Goal: Task Accomplishment & Management: Manage account settings

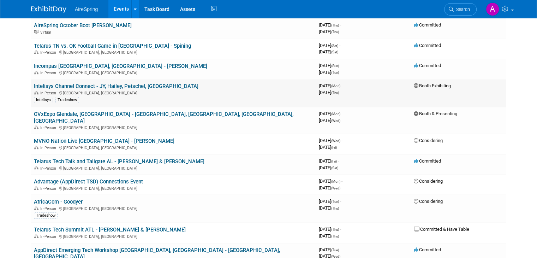
scroll to position [318, 0]
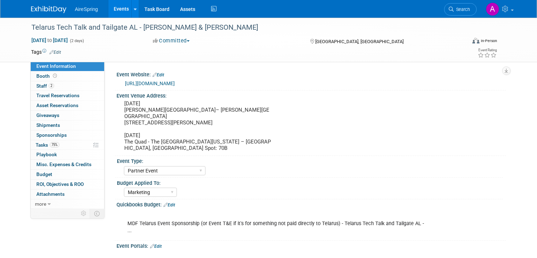
select select "Partner Event"
select select "Marketing"
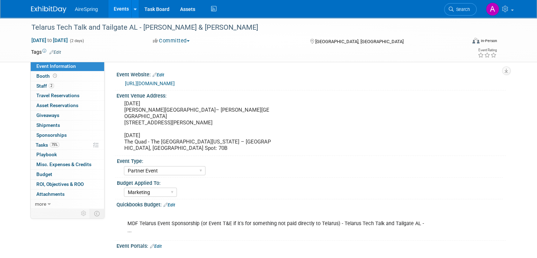
click at [437, 84] on div "https://web.cvent.com/event/339204f3-35c6-4a9a-a636-6cde7f4c9d55/summary" at bounding box center [312, 83] width 375 height 8
click at [59, 85] on link "2 Staff 2" at bounding box center [67, 86] width 73 height 10
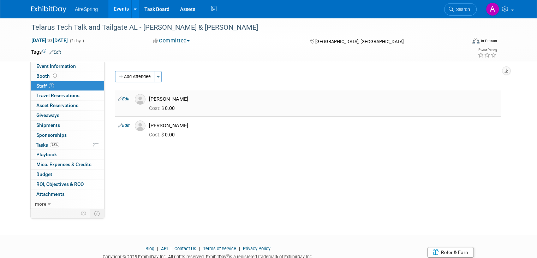
click at [497, 101] on div "Jesse Michael" at bounding box center [323, 99] width 349 height 7
click at [66, 66] on span "Event Information" at bounding box center [56, 66] width 40 height 6
select select "Partner Event"
select select "Marketing"
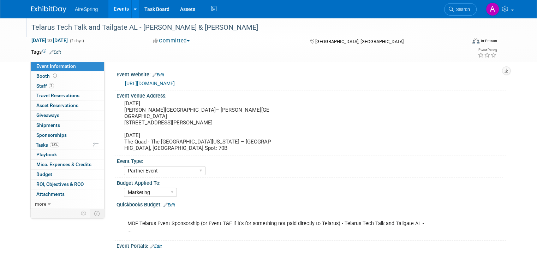
click at [412, 19] on div at bounding box center [246, 21] width 434 height 6
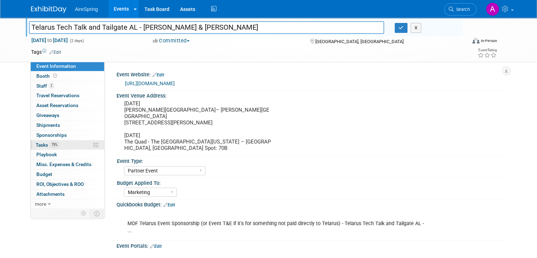
click at [59, 141] on link "75% Tasks 75%" at bounding box center [67, 145] width 73 height 10
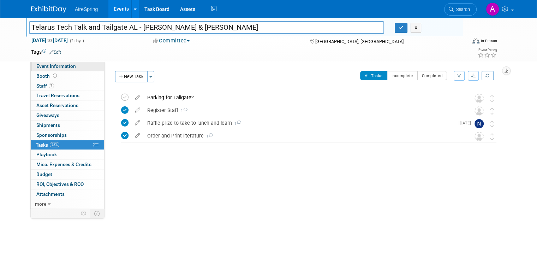
click at [69, 68] on link "Event Information" at bounding box center [67, 66] width 73 height 10
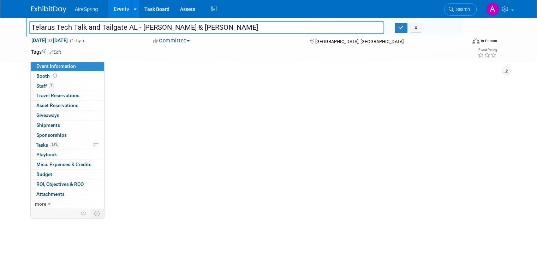
select select "Partner Event"
select select "Marketing"
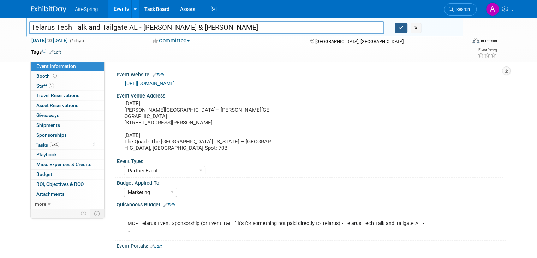
click at [403, 28] on icon "button" at bounding box center [400, 27] width 5 height 5
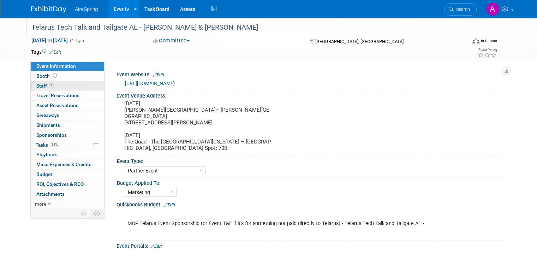
click at [58, 89] on link "2 Staff 2" at bounding box center [67, 86] width 73 height 10
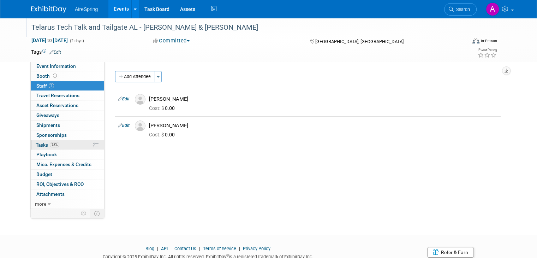
click at [51, 146] on span "75%" at bounding box center [55, 144] width 10 height 5
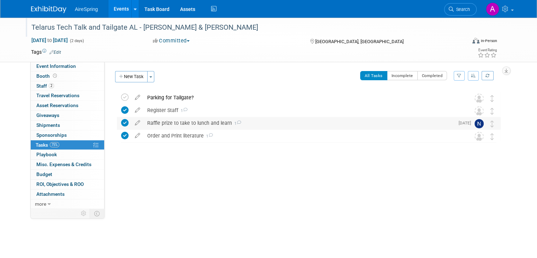
click at [203, 124] on div "Raffle prize to take to lunch and learn 1" at bounding box center [299, 123] width 310 height 12
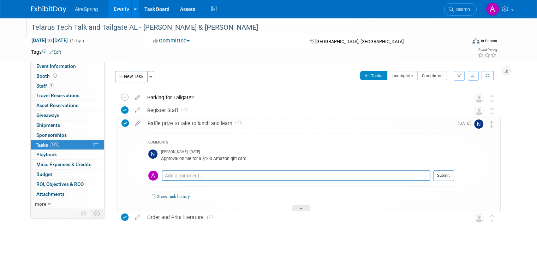
click at [203, 124] on div "Raffle prize to take to lunch and learn 1" at bounding box center [299, 123] width 310 height 12
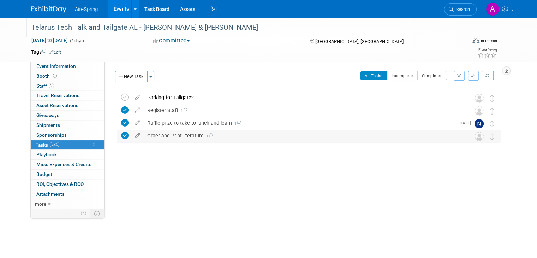
click at [182, 135] on div "Order and Print literature 1" at bounding box center [302, 135] width 316 height 12
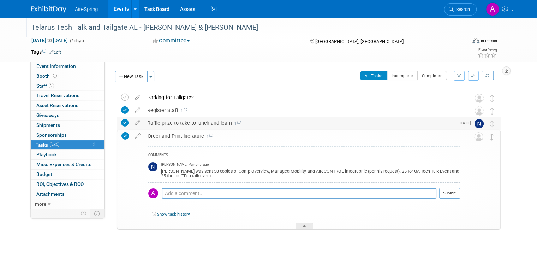
click at [211, 126] on div "Raffle prize to take to lunch and learn 1" at bounding box center [299, 123] width 310 height 12
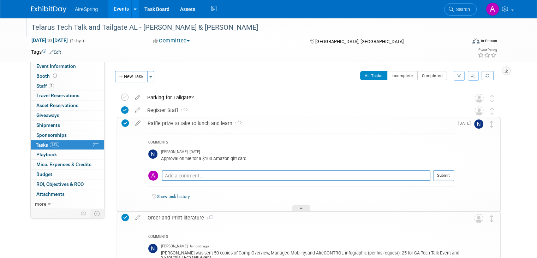
scroll to position [96, 0]
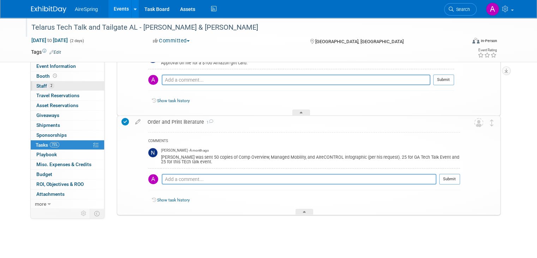
click at [52, 88] on link "2 Staff 2" at bounding box center [67, 86] width 73 height 10
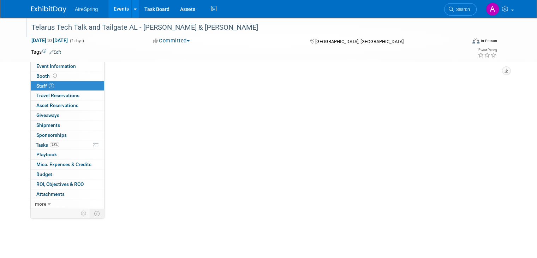
scroll to position [0, 0]
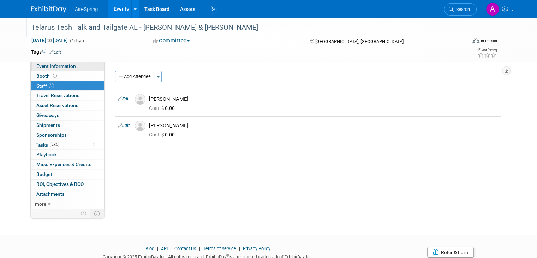
click at [71, 68] on link "Event Information" at bounding box center [67, 66] width 73 height 10
select select "Partner Event"
select select "Marketing"
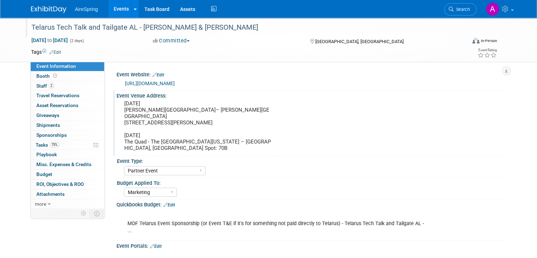
click at [224, 107] on pre "Friday, November 7th, 2025 Barber Motor Sports Museum– Barber Room 6030 Barber …" at bounding box center [197, 125] width 147 height 51
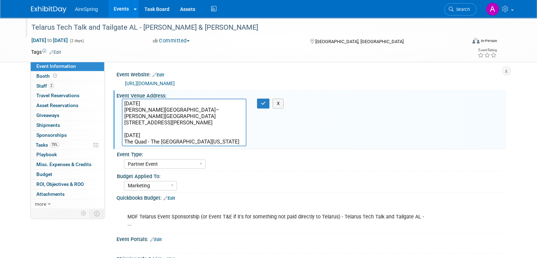
drag, startPoint x: 235, startPoint y: 115, endPoint x: 109, endPoint y: 110, distance: 126.1
click at [113, 110] on div "Event Venue Address: Friday, November 7th, 2025 Barber Motor Sports Museum– Bar…" at bounding box center [309, 119] width 392 height 59
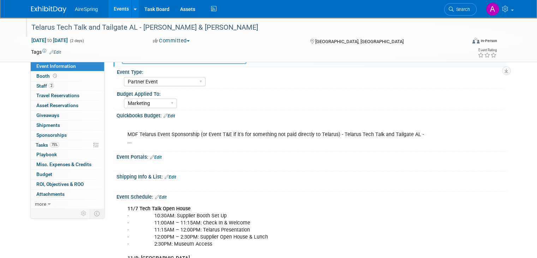
scroll to position [176, 0]
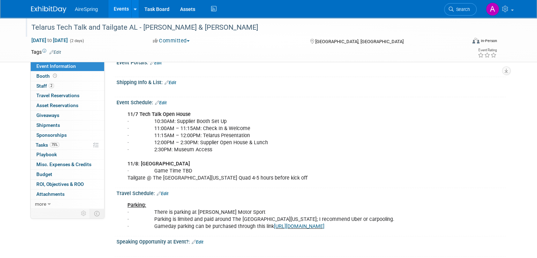
click at [298, 163] on div "11/7 Tech Talk Open House · 10:30AM: Supplier Booth Set Up · 11:00AM – 11:15AM:…" at bounding box center [276, 146] width 308 height 78
drag, startPoint x: 210, startPoint y: 140, endPoint x: 117, endPoint y: 113, distance: 96.8
click at [122, 113] on div "11/7 Tech Talk Open House · 10:30AM: Supplier Booth Set Up · 11:00AM – 11:15AM:…" at bounding box center [276, 146] width 308 height 78
copy div "· 10:30AM: Supplier Booth Set Up · 11:00AM – 11:15AM: Check In & Welcome · 11:1…"
click at [179, 146] on div "11/7 Tech Talk Open House · 10:30AM: Supplier Booth Set Up · 11:00AM – 11:15AM:…" at bounding box center [276, 146] width 308 height 78
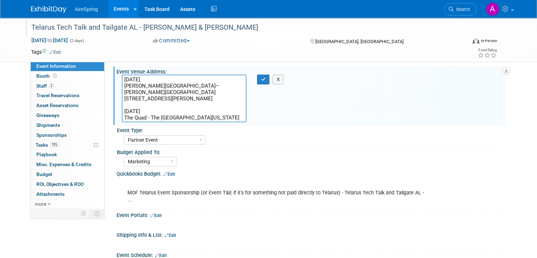
scroll to position [0, 0]
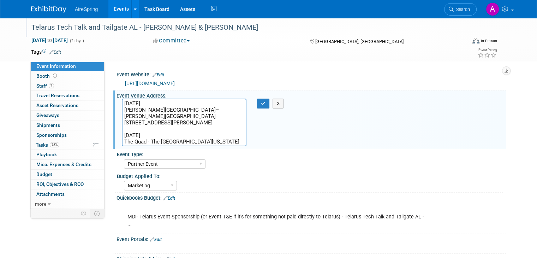
drag, startPoint x: 181, startPoint y: 140, endPoint x: 114, endPoint y: 133, distance: 66.7
click at [116, 133] on div "Friday, November 7th, 2025 Barber Motor Sports Museum– Barber Room 6030 Barber …" at bounding box center [183, 122] width 135 height 48
click at [261, 104] on icon "button" at bounding box center [263, 103] width 5 height 5
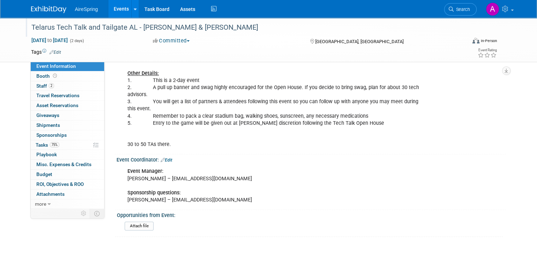
scroll to position [494, 0]
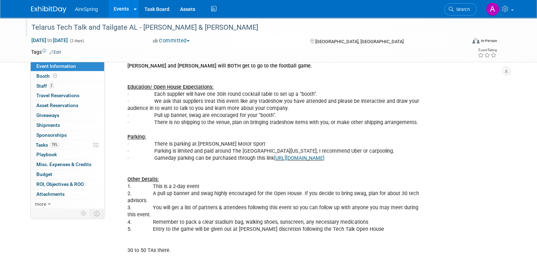
click at [361, 204] on div "Melvin and Jesse will BOTH get to go to the football game. Education/ Open Hous…" at bounding box center [276, 158] width 308 height 198
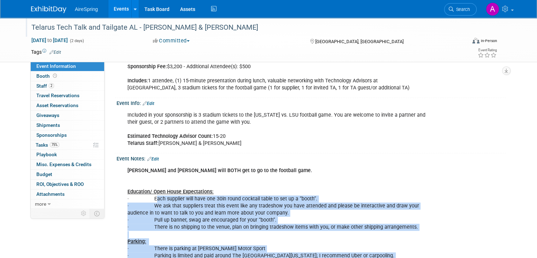
scroll to position [388, 0]
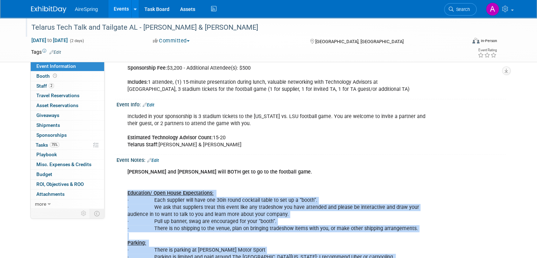
drag, startPoint x: 363, startPoint y: 203, endPoint x: 121, endPoint y: 177, distance: 243.8
copy div "Education/ Open House Expectations: · Each supplier will have one 30in round co…"
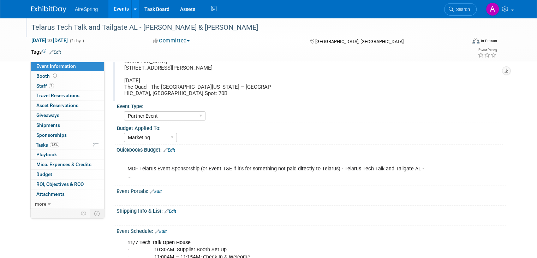
scroll to position [0, 0]
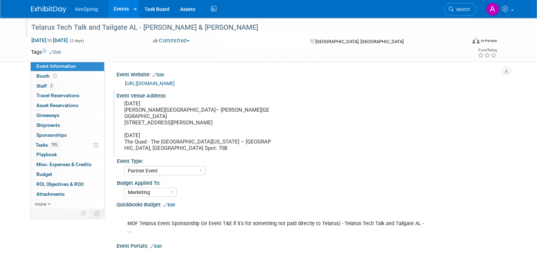
click at [175, 85] on link "https://web.cvent.com/event/339204f3-35c6-4a9a-a636-6cde7f4c9d55/summary" at bounding box center [150, 83] width 50 height 6
click at [139, 140] on pre "Friday, November 7th, 2025 Barber Motor Sports Museum– Barber Room 6030 Barber …" at bounding box center [197, 125] width 147 height 51
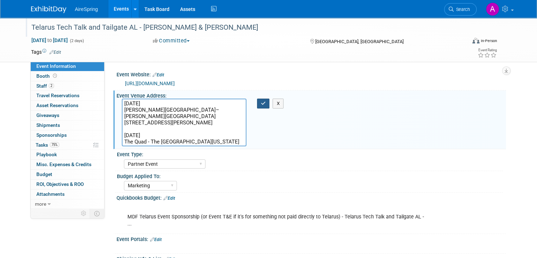
click at [262, 107] on button "button" at bounding box center [263, 103] width 13 height 10
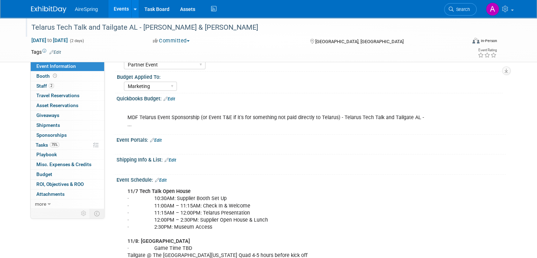
scroll to position [247, 0]
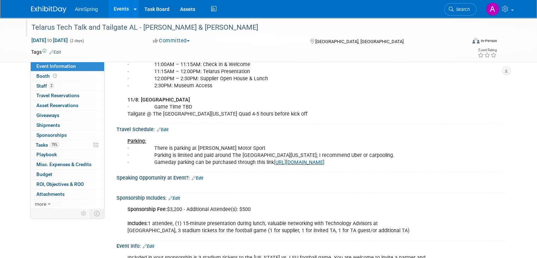
click at [234, 147] on div "Parking: · There is parking at Barber Motor Sport · Parking is limited and paid…" at bounding box center [276, 151] width 308 height 35
click at [248, 100] on div "11/7 Tech Talk Open House · 10:30AM: Supplier Booth Set Up · 11:00AM – 11:15AM:…" at bounding box center [276, 82] width 308 height 78
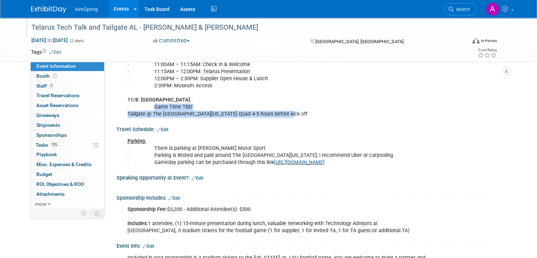
drag, startPoint x: 277, startPoint y: 101, endPoint x: 145, endPoint y: 91, distance: 131.6
click at [145, 91] on div "11/7 Tech Talk Open House · 10:30AM: Supplier Booth Set Up · 11:00AM – 11:15AM:…" at bounding box center [276, 82] width 308 height 78
copy div "Game Time TBD Tailgate @ The University of Alabama Quad 4-5 hours before kick o…"
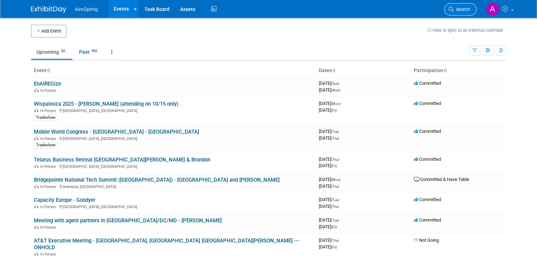
click at [463, 13] on link "Search" at bounding box center [460, 9] width 32 height 12
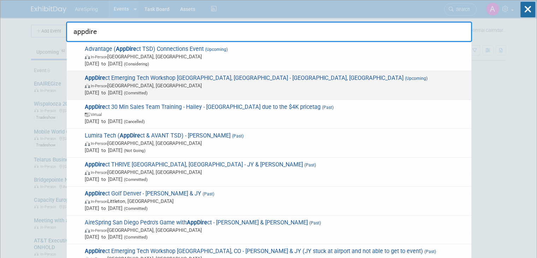
type input "appdire"
click at [261, 79] on span "AppDire ct Emerging Tech Workshop Orange County, CA - Hailey, Castillo (Upcomin…" at bounding box center [275, 85] width 385 height 22
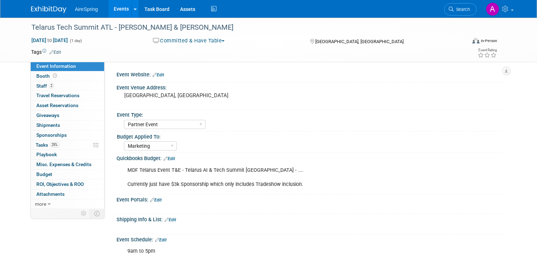
select select "Partner Event"
select select "Marketing"
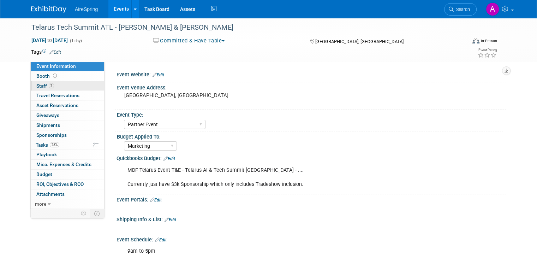
click at [64, 86] on link "2 Staff 2" at bounding box center [67, 86] width 73 height 10
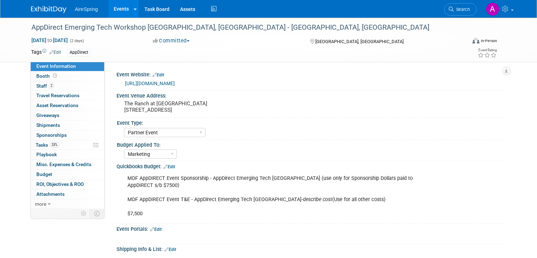
select select "Partner Event"
select select "Marketing"
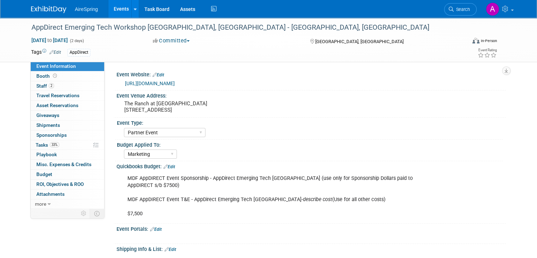
click at [116, 9] on link "Events" at bounding box center [121, 9] width 26 height 18
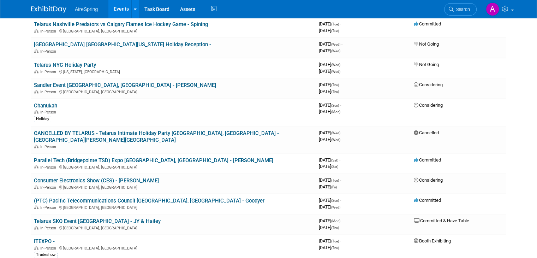
scroll to position [635, 0]
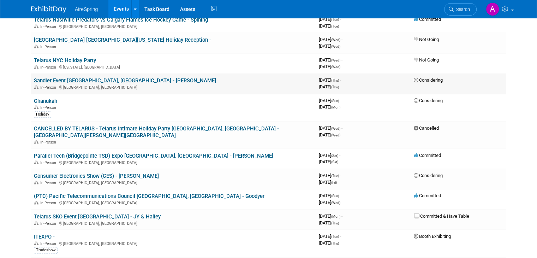
click at [86, 77] on link "Sandler Event [GEOGRAPHIC_DATA], [GEOGRAPHIC_DATA] - [PERSON_NAME]" at bounding box center [125, 80] width 182 height 6
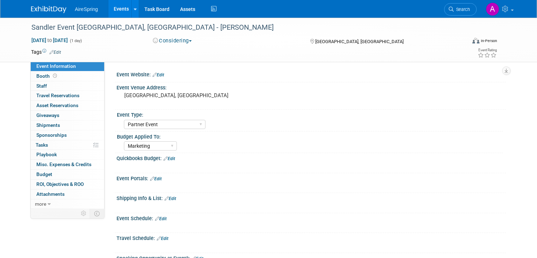
select select "Partner Event"
select select "Marketing"
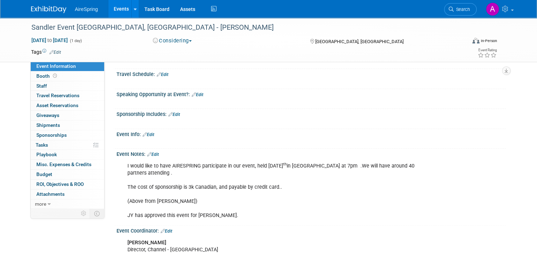
scroll to position [176, 0]
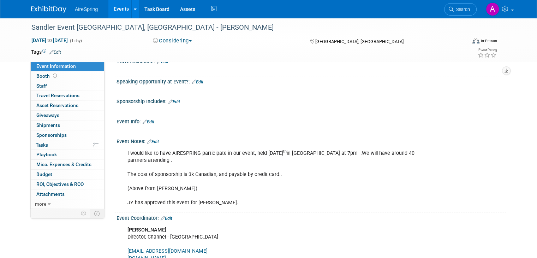
click at [146, 120] on link "Edit" at bounding box center [149, 121] width 12 height 5
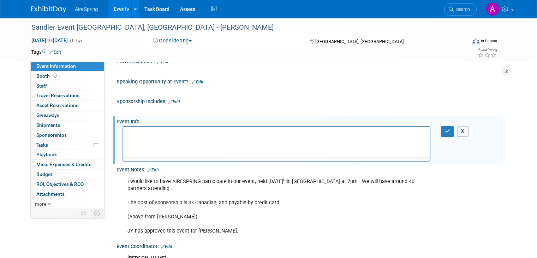
scroll to position [0, 0]
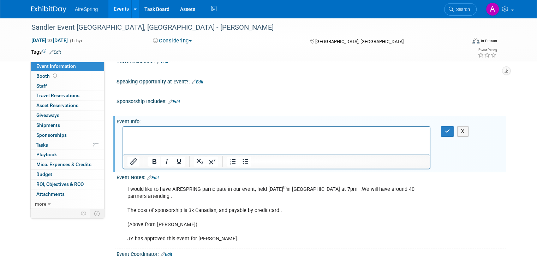
click at [176, 137] on html at bounding box center [276, 132] width 306 height 10
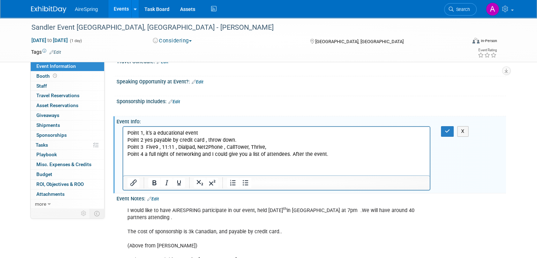
click at [134, 131] on p "Point 1, it’s a educational event" at bounding box center [276, 132] width 298 height 7
click at [130, 142] on p "Point 2 yes payable by credit card , throw down." at bounding box center [276, 140] width 298 height 7
click at [134, 146] on p "Point 3 Five9 , 11:11 , Dialpad, Net2Phone , CallTower, Thrive," at bounding box center [276, 147] width 298 height 7
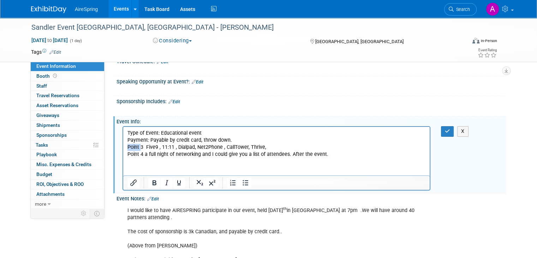
click at [134, 146] on p "Point 3 Five9 , 11:11 , Dialpad, Net2Phone , CallTower, Thrive," at bounding box center [276, 147] width 298 height 7
click at [275, 148] on p "Sponsors: Five9 , 11:11, Dialpad, Net2Phone, CallTower, Thrive," at bounding box center [276, 147] width 298 height 7
click at [130, 155] on p "Point 4 a full night of networking and I could give you a list of attendees. Af…" at bounding box center [276, 154] width 298 height 7
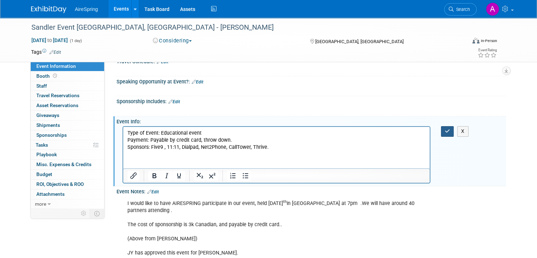
click at [452, 126] on button "button" at bounding box center [447, 131] width 13 height 10
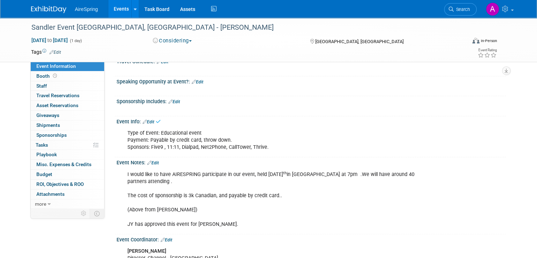
click at [168, 99] on link "Edit" at bounding box center [174, 101] width 12 height 5
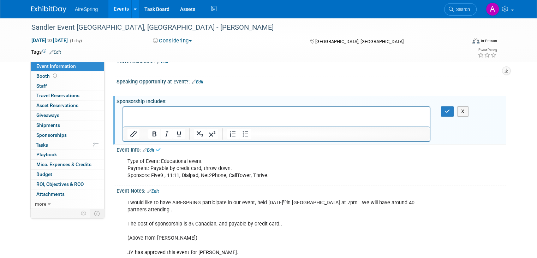
click at [168, 116] on html at bounding box center [276, 112] width 306 height 10
click at [168, 115] on p "Rich Text Area. Press ALT-0 for help." at bounding box center [276, 112] width 298 height 7
paste body "Rich Text Area. Press ALT-0 for help."
click at [177, 113] on p "Full night of networking and I could give you a list of attendees. After the ev…" at bounding box center [276, 112] width 298 height 7
click at [449, 109] on icon "button" at bounding box center [447, 111] width 5 height 5
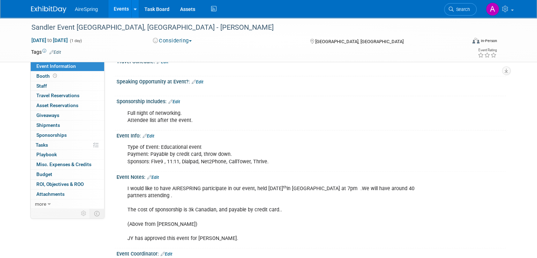
click at [115, 8] on link "Events" at bounding box center [121, 9] width 26 height 18
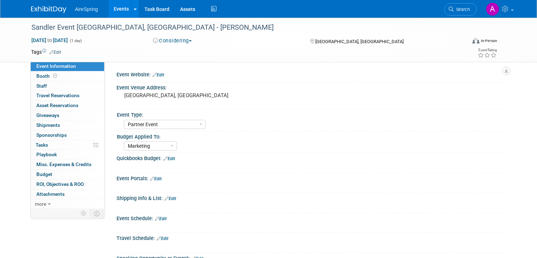
select select "Partner Event"
select select "Marketing"
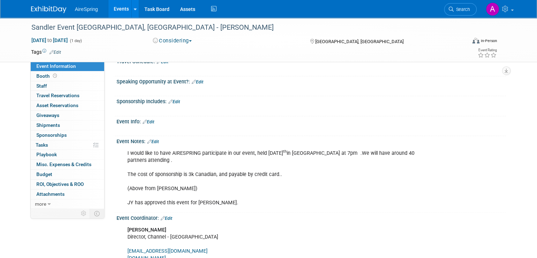
click at [110, 6] on link "Events" at bounding box center [121, 9] width 26 height 18
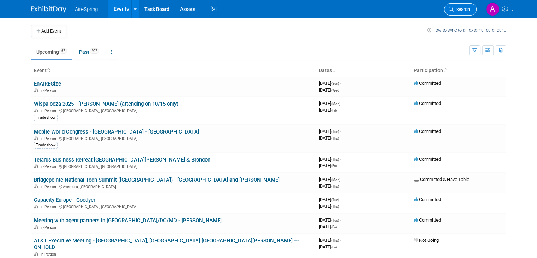
click at [461, 9] on span "Search" at bounding box center [461, 9] width 16 height 5
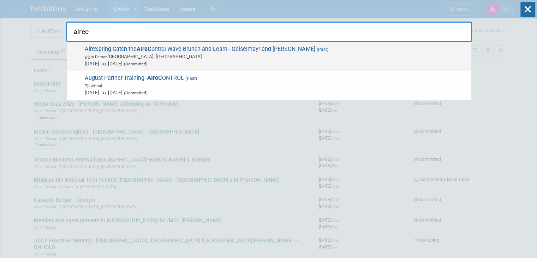
type input "airec"
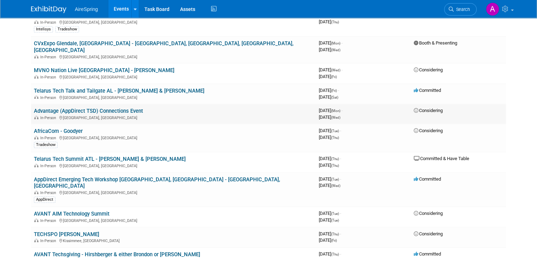
scroll to position [423, 0]
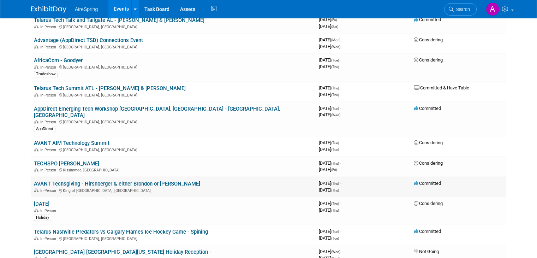
click at [114, 180] on link "AVANT Techsgiving - Hirshberger & either Brondon or [PERSON_NAME]" at bounding box center [117, 183] width 166 height 6
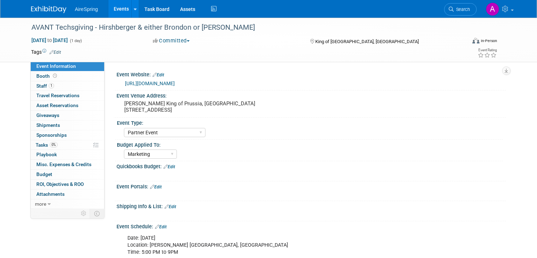
select select "Partner Event"
select select "Marketing"
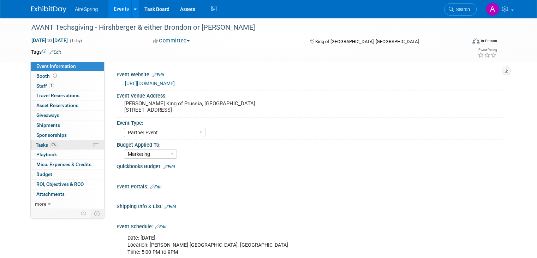
click at [61, 142] on link "0% Tasks 0%" at bounding box center [67, 145] width 73 height 10
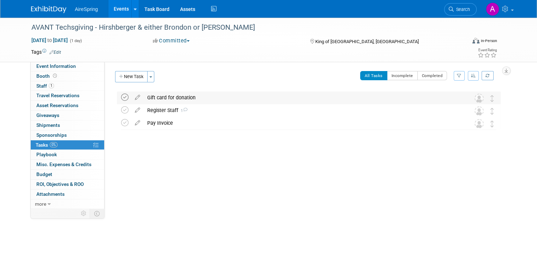
click at [121, 98] on icon at bounding box center [124, 96] width 7 height 7
click at [66, 67] on span "Event Information" at bounding box center [56, 66] width 40 height 6
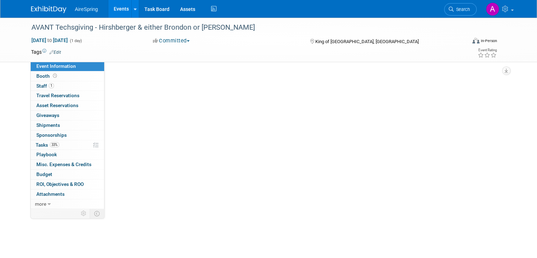
select select "Partner Event"
select select "Marketing"
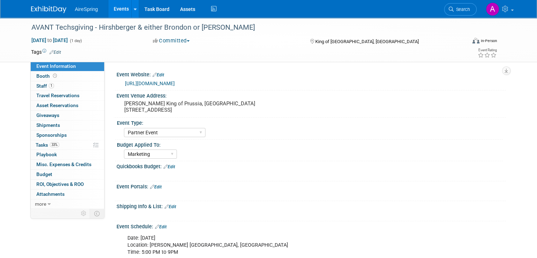
click at [113, 10] on link "Events" at bounding box center [121, 9] width 26 height 18
